Goal: Task Accomplishment & Management: Use online tool/utility

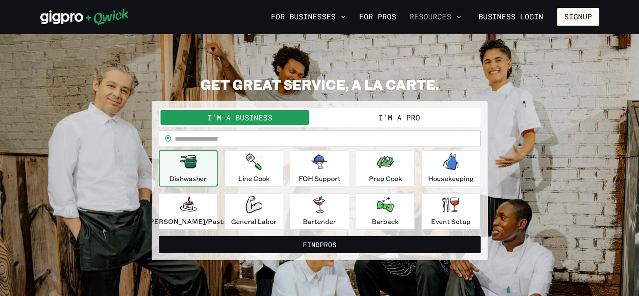
click at [443, 20] on button "Resources" at bounding box center [436, 17] width 58 height 14
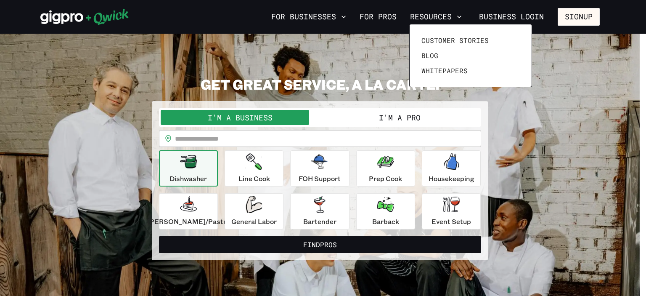
click at [373, 15] on div at bounding box center [323, 148] width 646 height 296
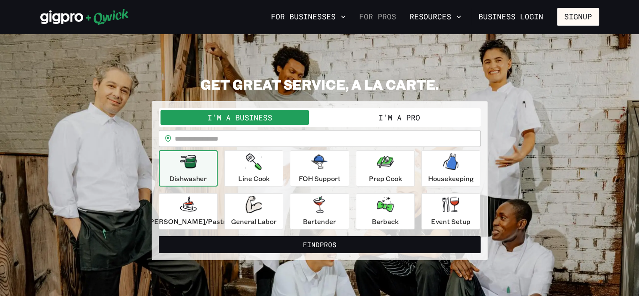
click at [370, 18] on link "For Pros" at bounding box center [378, 17] width 44 height 14
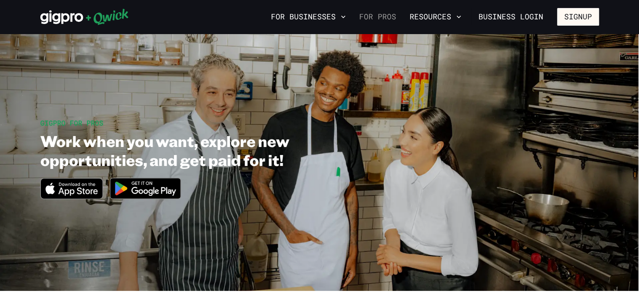
click at [387, 18] on link "For Pros" at bounding box center [378, 17] width 44 height 14
click at [438, 16] on button "Resources" at bounding box center [436, 17] width 58 height 14
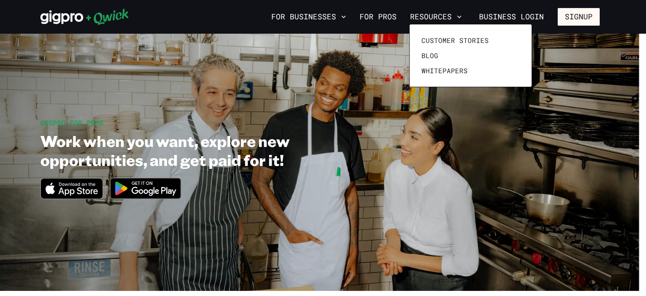
click at [378, 106] on div at bounding box center [323, 148] width 646 height 296
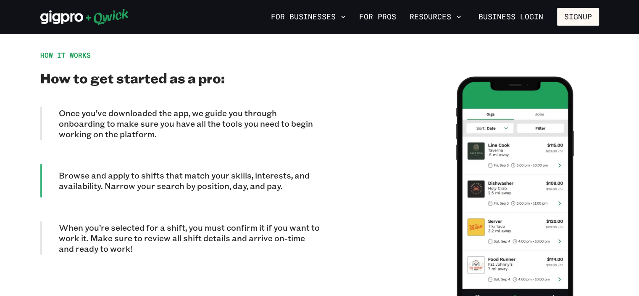
scroll to position [731, 0]
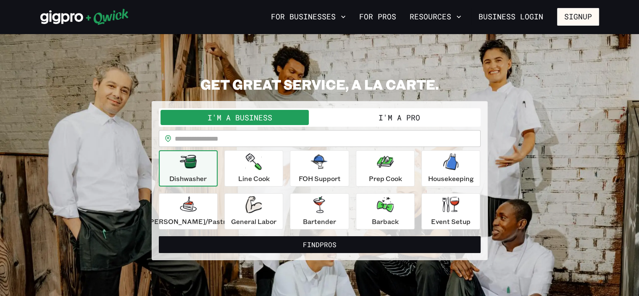
scroll to position [2, 0]
click at [438, 120] on button "I'm a Pro" at bounding box center [399, 117] width 159 height 15
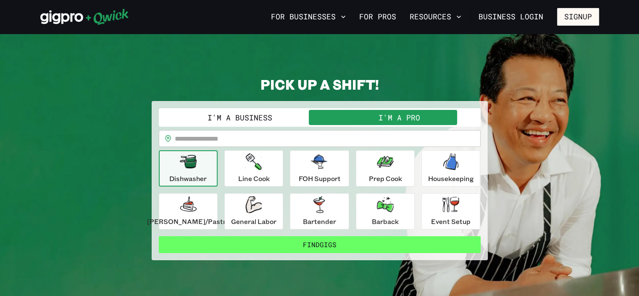
click at [353, 249] on button "Find Gigs" at bounding box center [320, 244] width 322 height 17
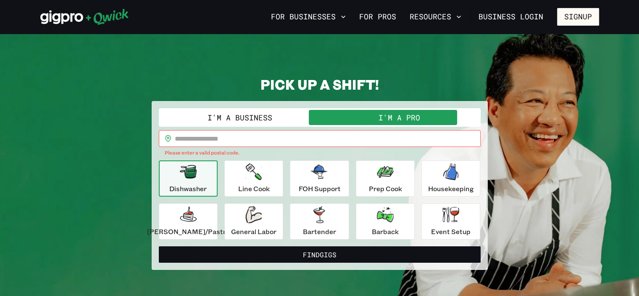
click at [231, 138] on input "text" at bounding box center [328, 138] width 306 height 17
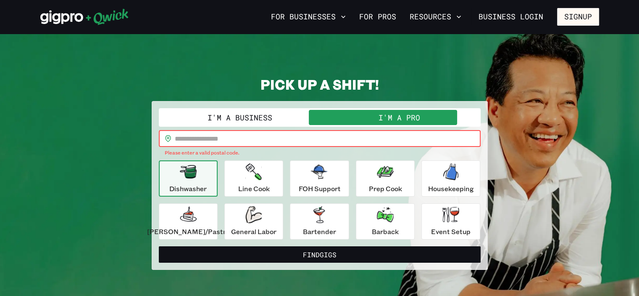
type input "*****"
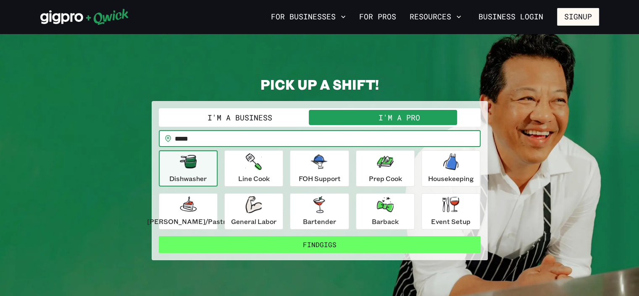
click at [327, 250] on button "Find Gigs" at bounding box center [320, 244] width 322 height 17
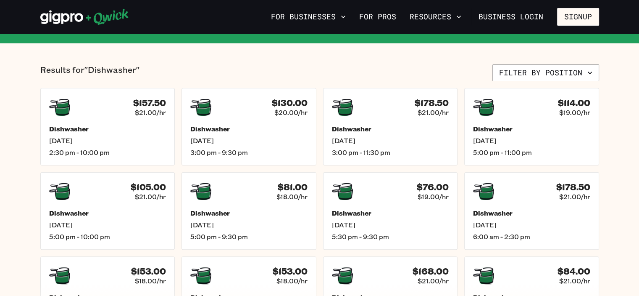
scroll to position [226, 0]
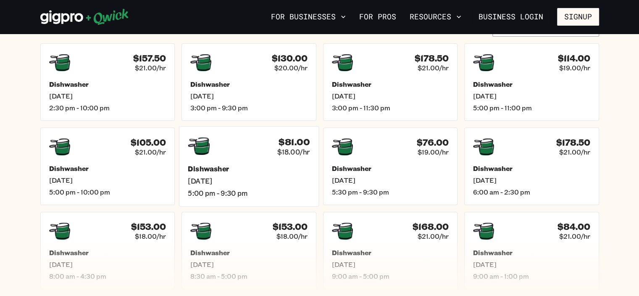
click at [303, 138] on h4 "$81.00" at bounding box center [294, 141] width 31 height 11
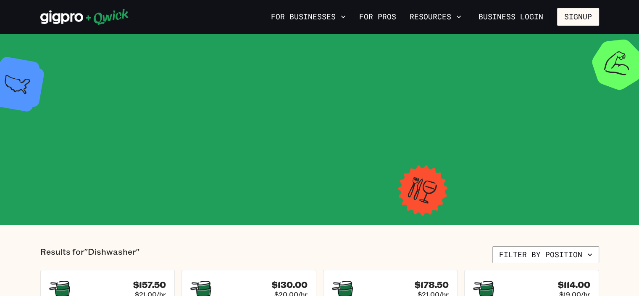
scroll to position [226, 0]
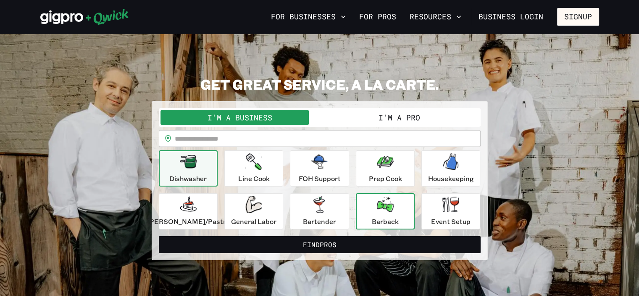
click at [376, 215] on div "Barback" at bounding box center [385, 211] width 27 height 30
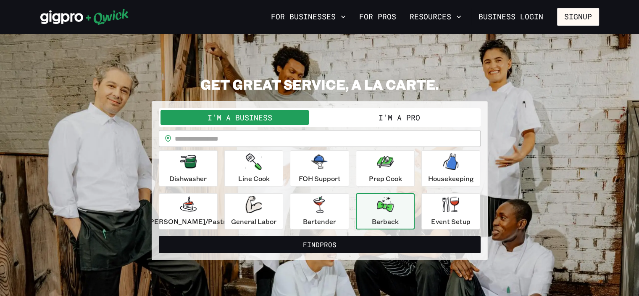
click at [417, 113] on button "I'm a Pro" at bounding box center [399, 117] width 159 height 15
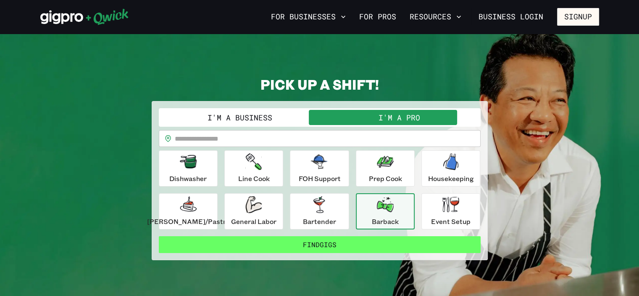
click at [360, 244] on button "Find Gigs" at bounding box center [320, 244] width 322 height 17
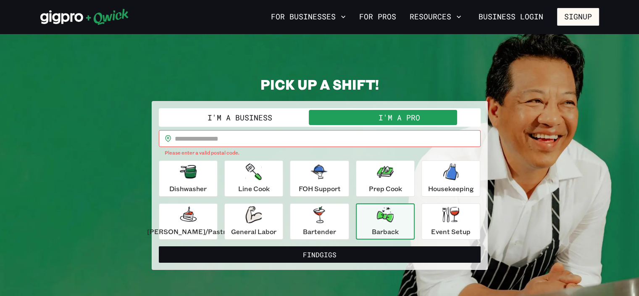
click at [238, 140] on input "text" at bounding box center [328, 138] width 306 height 17
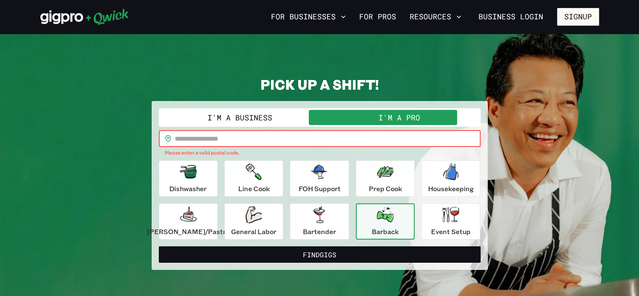
type input "*****"
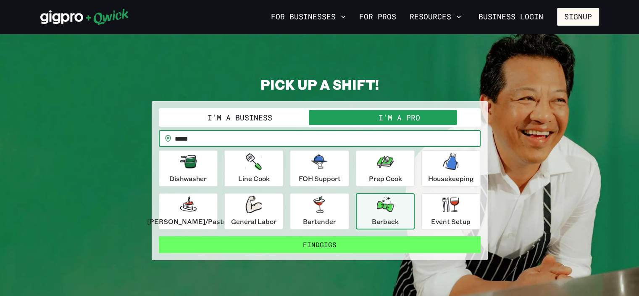
click at [335, 249] on button "Find Gigs" at bounding box center [320, 244] width 322 height 17
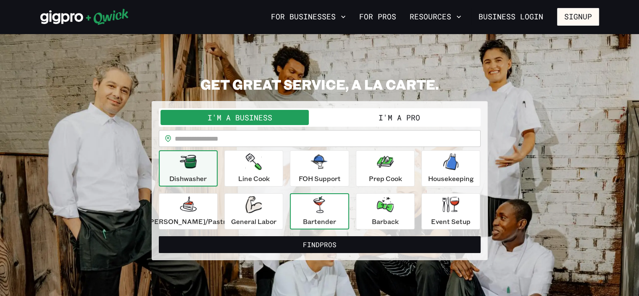
click at [324, 208] on icon "button" at bounding box center [319, 204] width 11 height 17
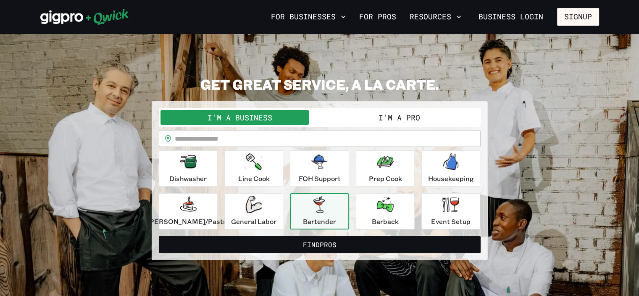
click at [408, 111] on button "I'm a Pro" at bounding box center [399, 117] width 159 height 15
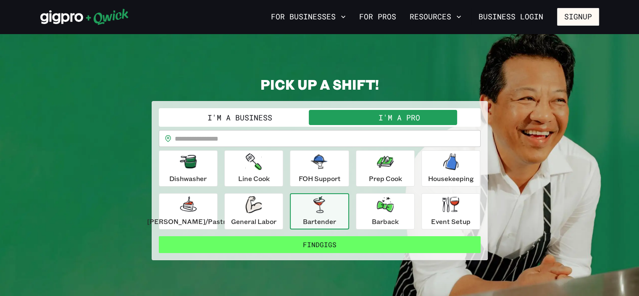
click at [409, 248] on button "Find Gigs" at bounding box center [320, 244] width 322 height 17
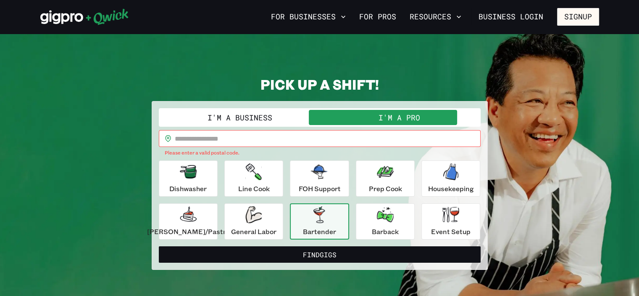
click at [238, 140] on input "text" at bounding box center [328, 138] width 306 height 17
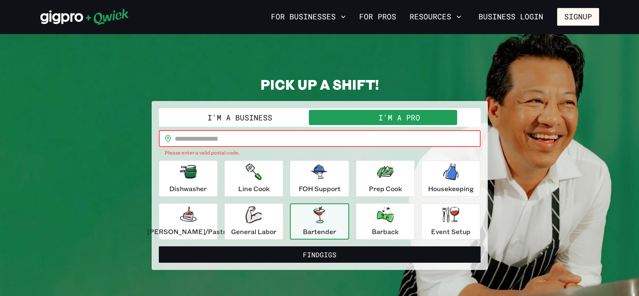
type input "*****"
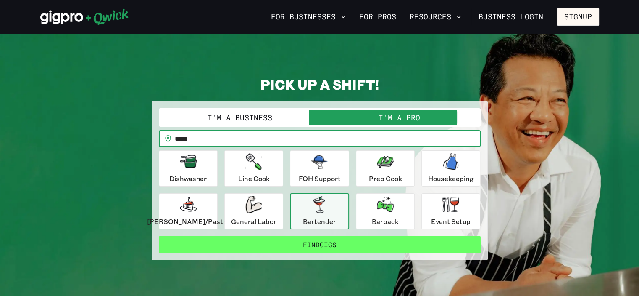
click at [367, 250] on button "Find Gigs" at bounding box center [320, 244] width 322 height 17
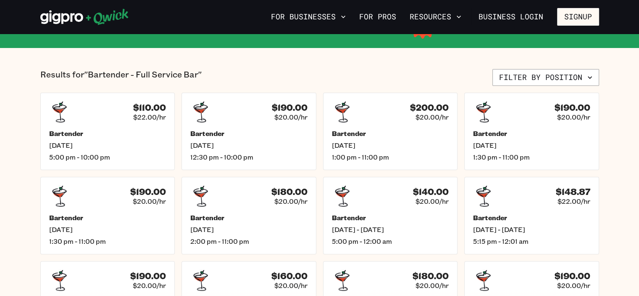
scroll to position [180, 0]
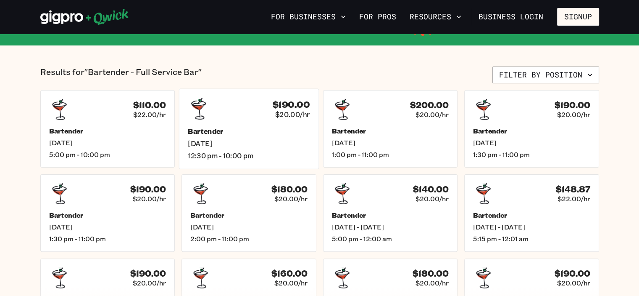
click at [249, 131] on h5 "Bartender" at bounding box center [249, 131] width 122 height 9
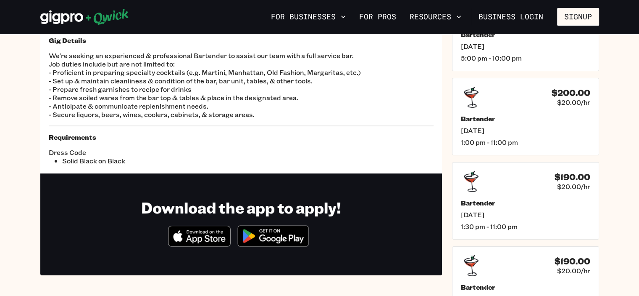
scroll to position [85, 0]
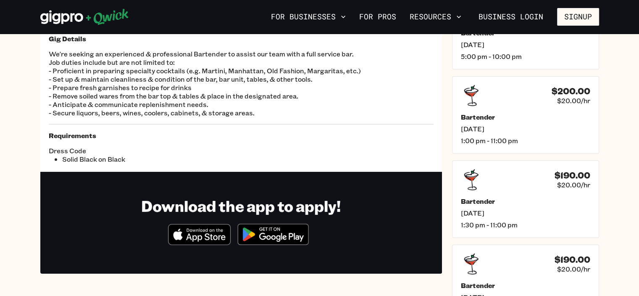
click at [286, 235] on img at bounding box center [273, 234] width 82 height 32
